Goal: Register for event/course

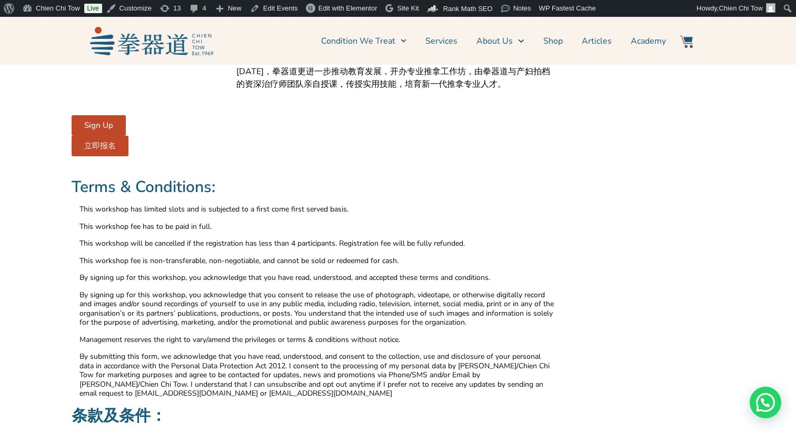
scroll to position [3074, 0]
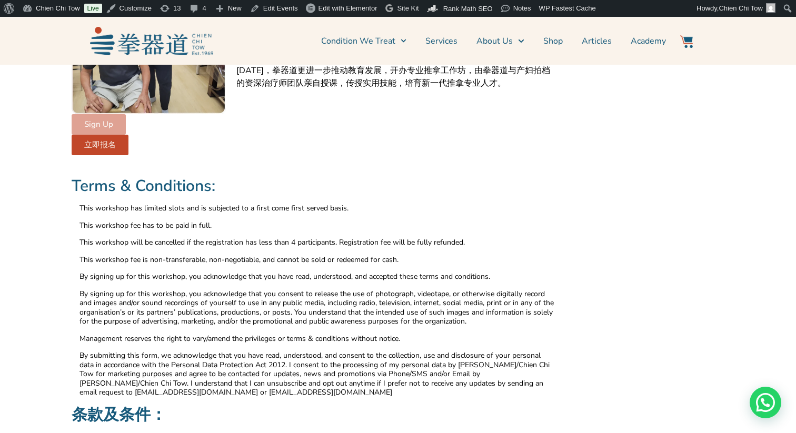
click at [104, 121] on span "Sign Up" at bounding box center [98, 125] width 29 height 8
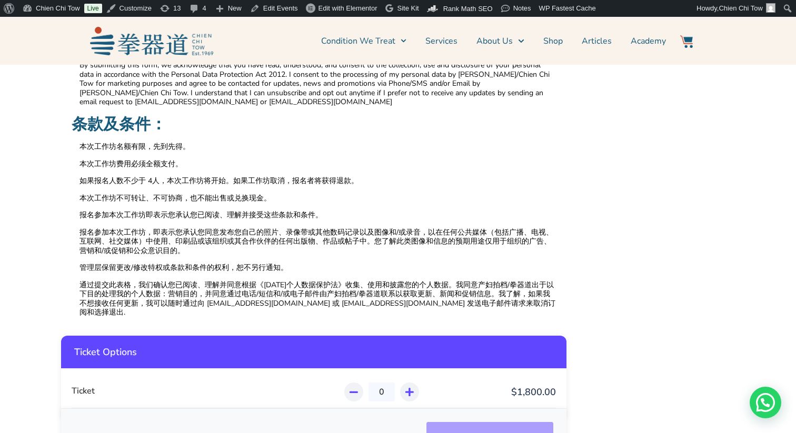
scroll to position [3299, 0]
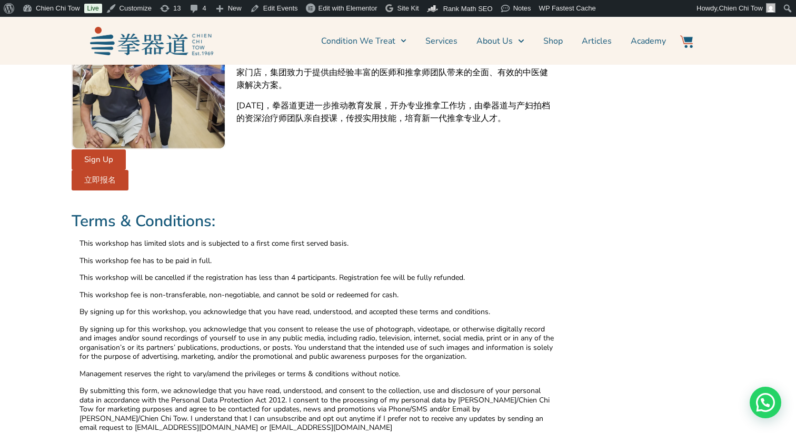
scroll to position [3071, 0]
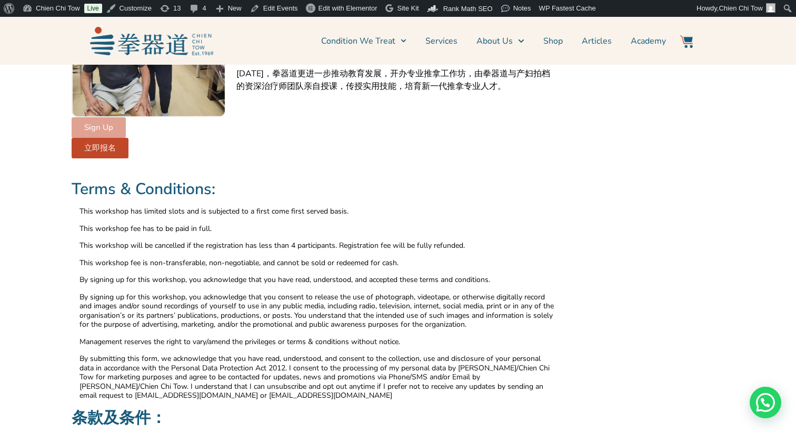
click at [109, 124] on span "Sign Up" at bounding box center [98, 128] width 29 height 8
click at [110, 124] on span "Sign Up" at bounding box center [98, 128] width 29 height 8
click at [106, 124] on span "Sign Up" at bounding box center [98, 128] width 29 height 8
click at [109, 144] on span "立即报名" at bounding box center [100, 148] width 32 height 8
click at [99, 124] on span "Sign Up" at bounding box center [98, 128] width 29 height 8
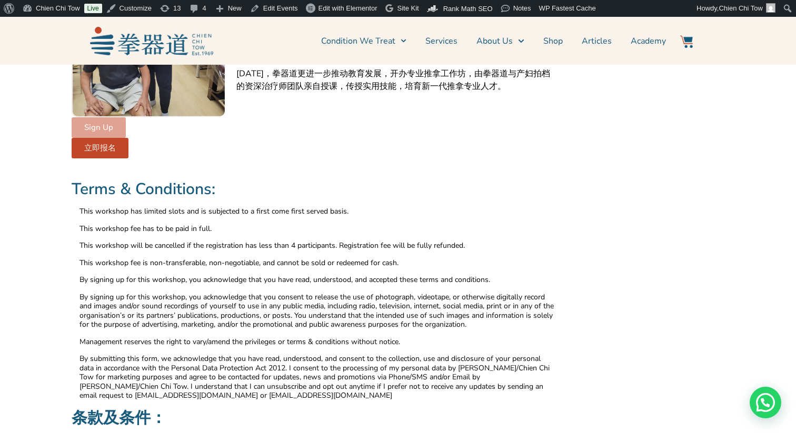
click at [99, 124] on span "Sign Up" at bounding box center [98, 128] width 29 height 8
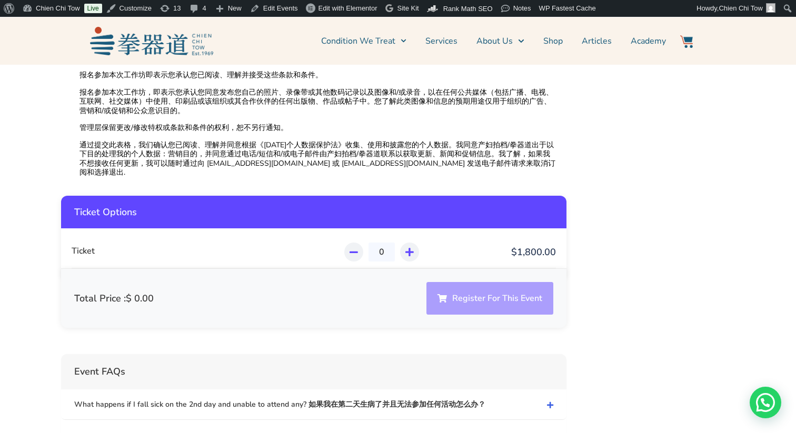
scroll to position [3499, 0]
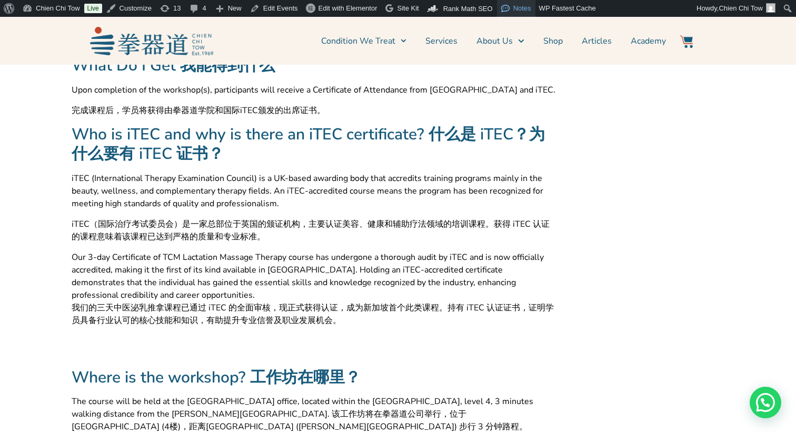
scroll to position [1200, 0]
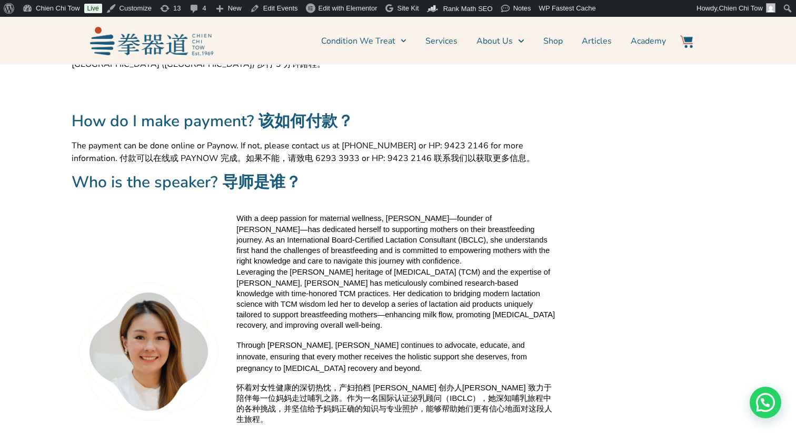
scroll to position [1450, 0]
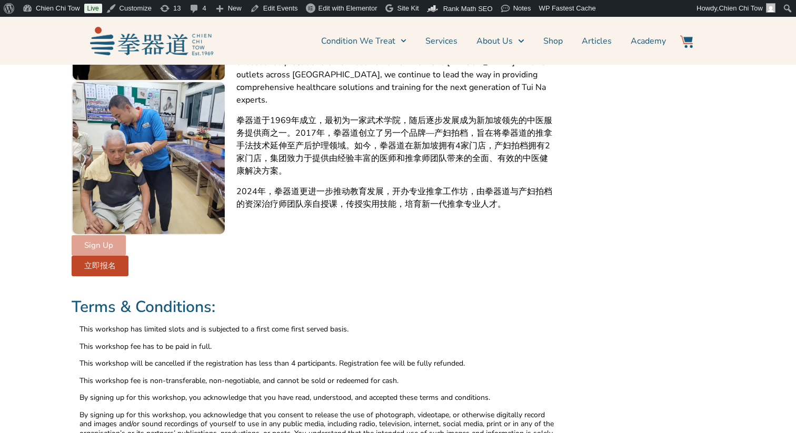
click at [105, 235] on link "Sign Up" at bounding box center [99, 245] width 54 height 21
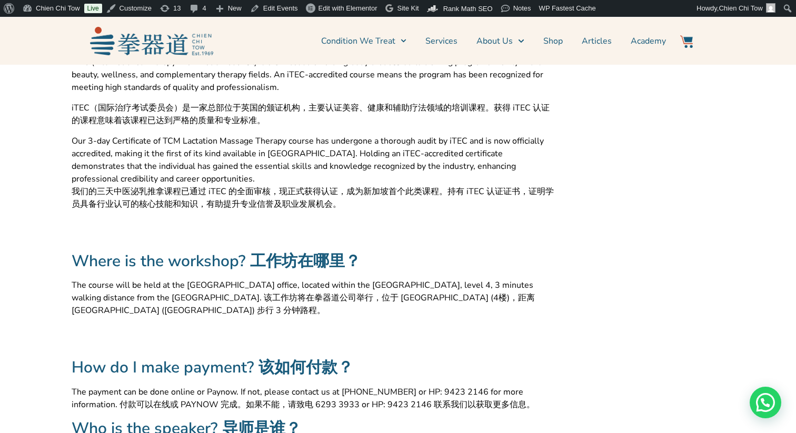
scroll to position [1258, 0]
